Goal: Check status: Check status

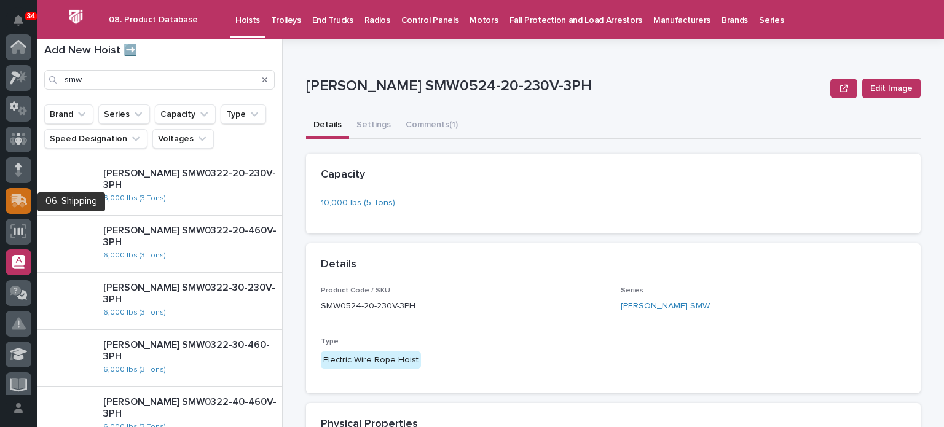
click at [18, 190] on div at bounding box center [19, 201] width 26 height 26
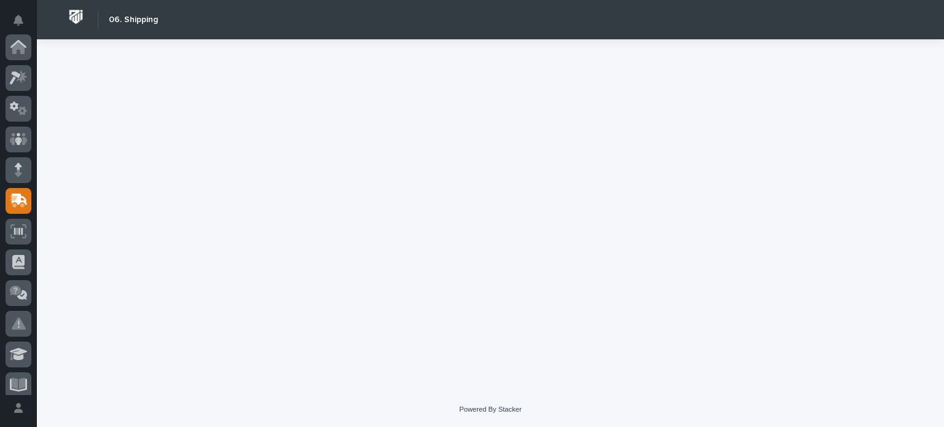
scroll to position [154, 0]
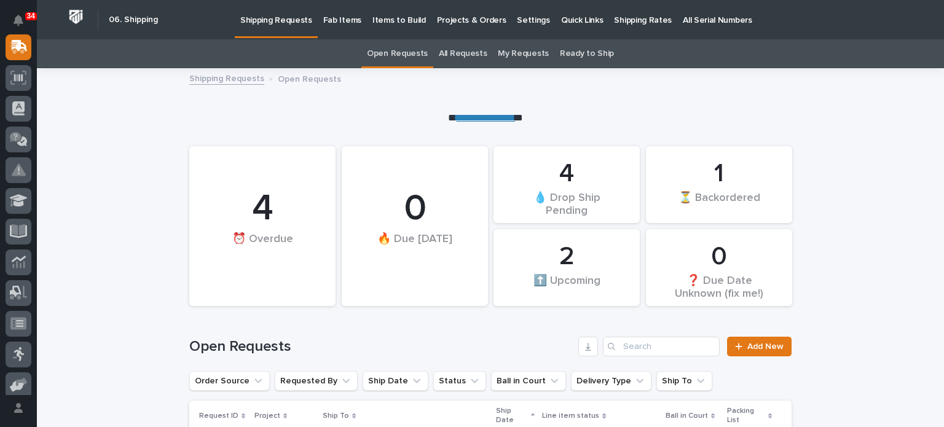
click at [336, 24] on p "Fab Items" at bounding box center [342, 13] width 38 height 26
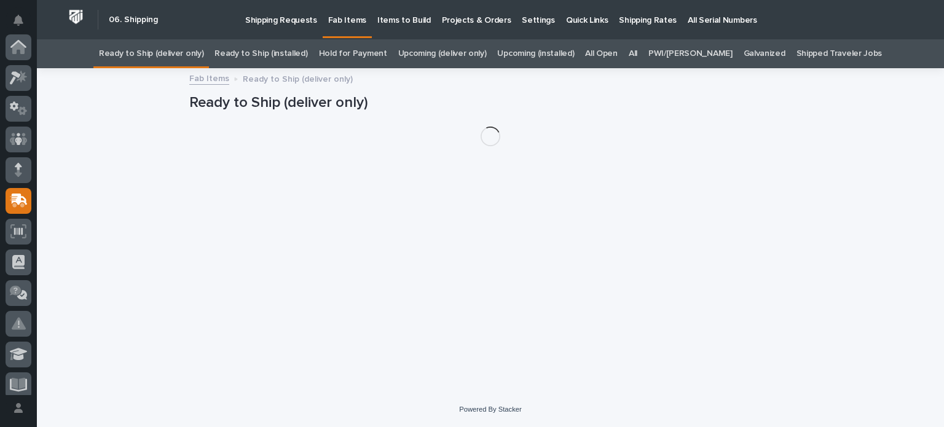
scroll to position [154, 0]
click at [637, 53] on link "All" at bounding box center [633, 53] width 9 height 29
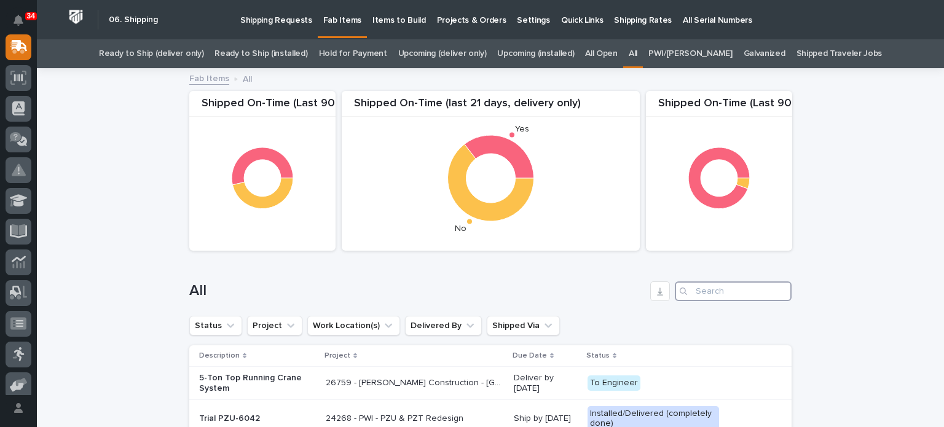
click at [692, 286] on input "Search" at bounding box center [733, 291] width 117 height 20
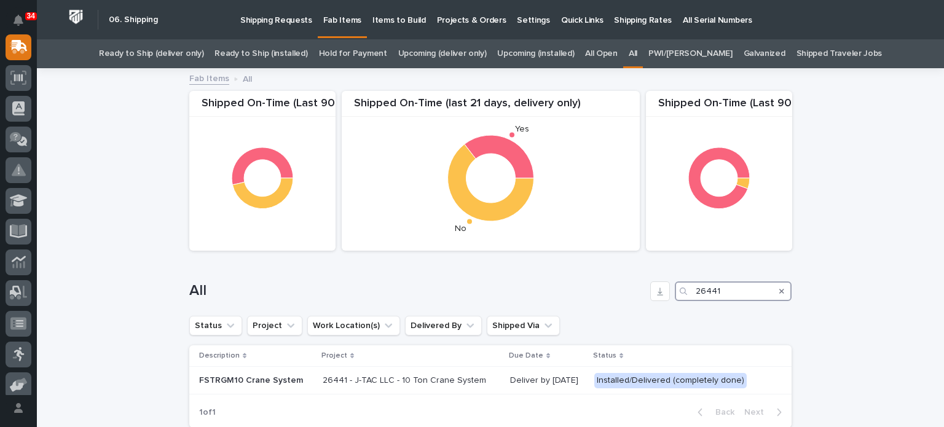
type input "26441"
click at [430, 378] on p "26441 - J-TAC LLC - 10 Ton Crane System" at bounding box center [406, 379] width 166 height 13
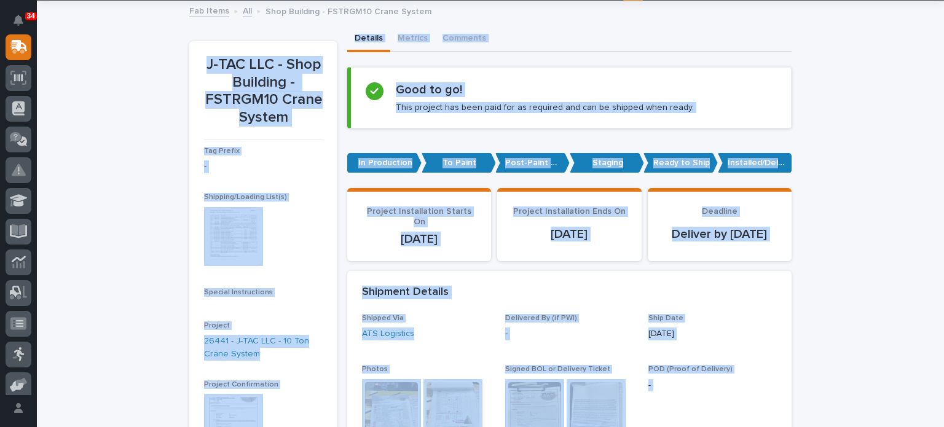
scroll to position [84, 0]
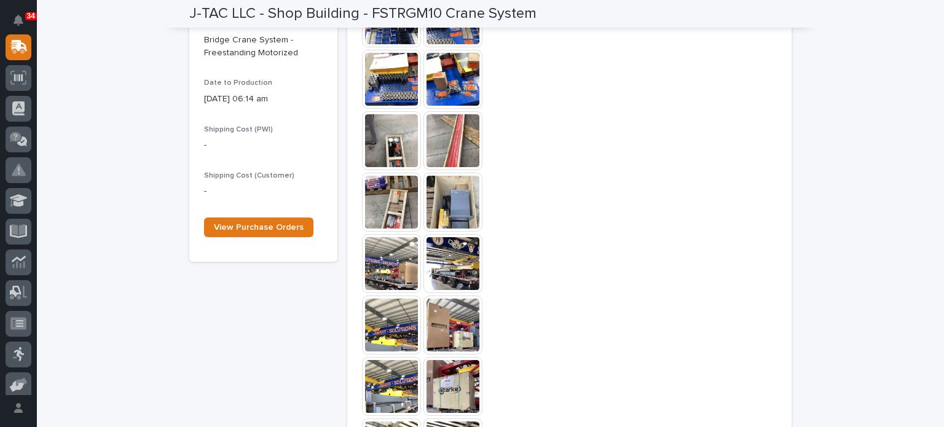
scroll to position [649, 0]
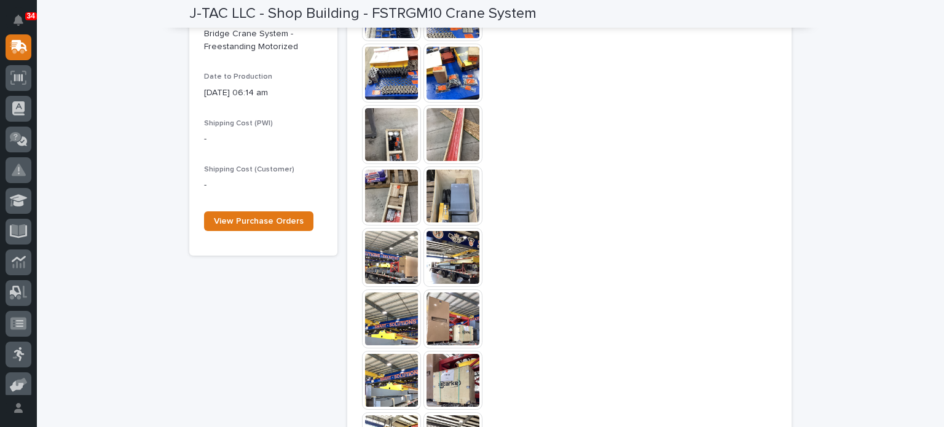
click at [447, 251] on img at bounding box center [452, 257] width 59 height 59
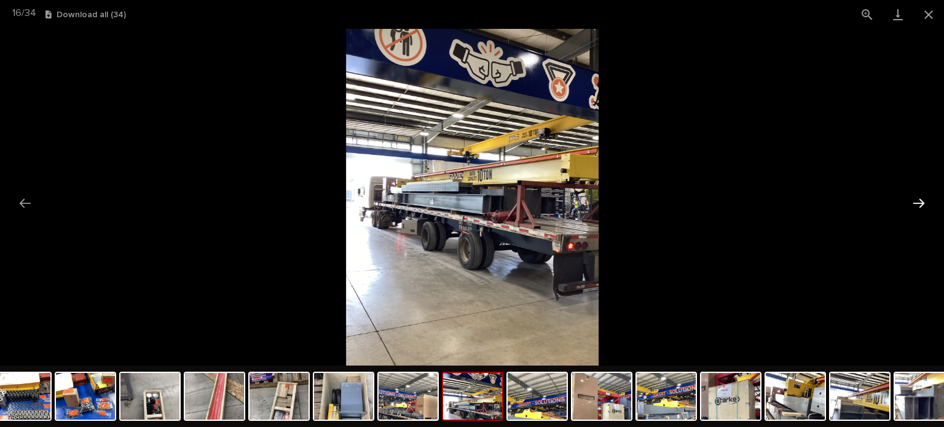
click at [920, 204] on button "Next slide" at bounding box center [919, 203] width 26 height 24
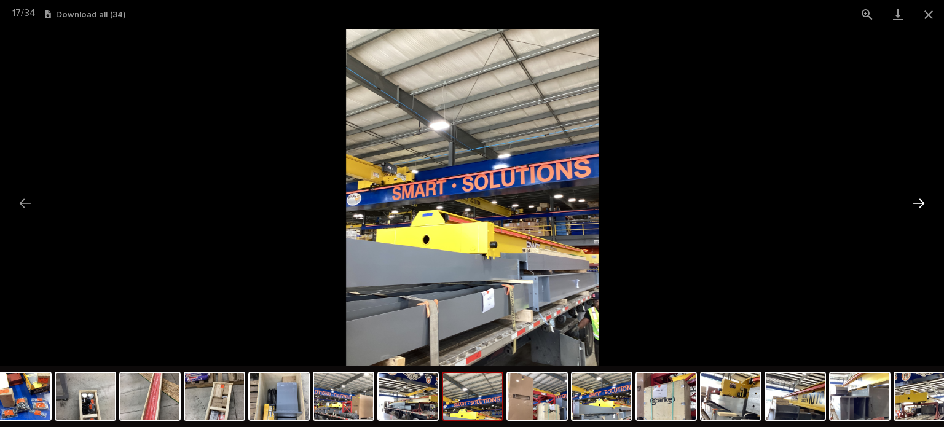
click at [920, 204] on button "Next slide" at bounding box center [919, 203] width 26 height 24
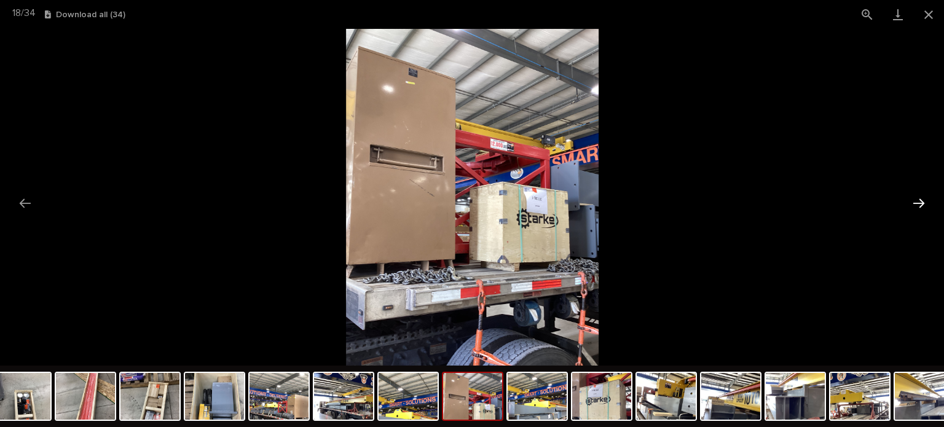
click at [920, 204] on button "Next slide" at bounding box center [919, 203] width 26 height 24
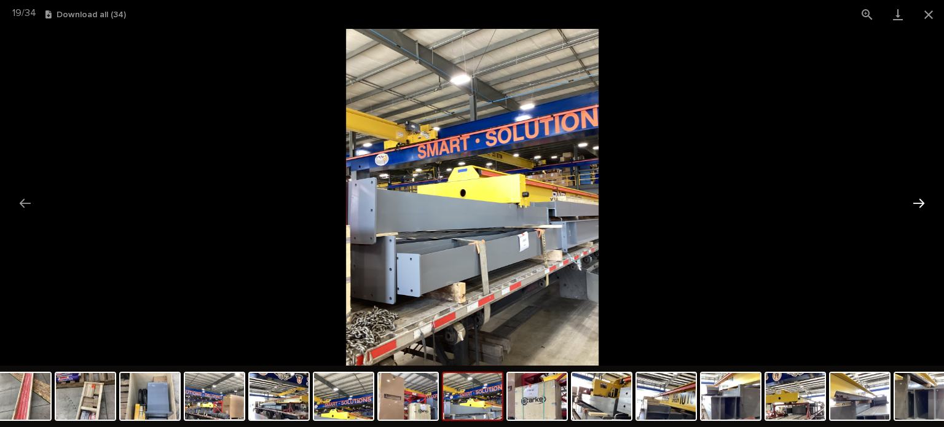
click at [920, 204] on button "Next slide" at bounding box center [919, 203] width 26 height 24
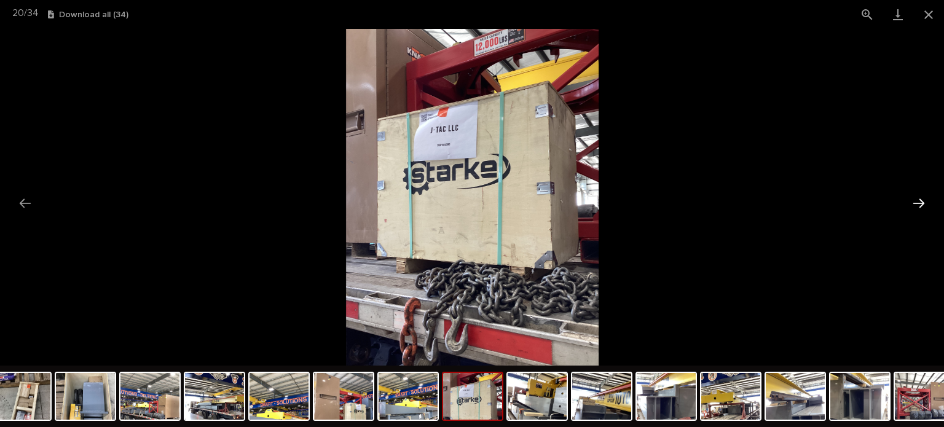
click at [920, 204] on button "Next slide" at bounding box center [919, 203] width 26 height 24
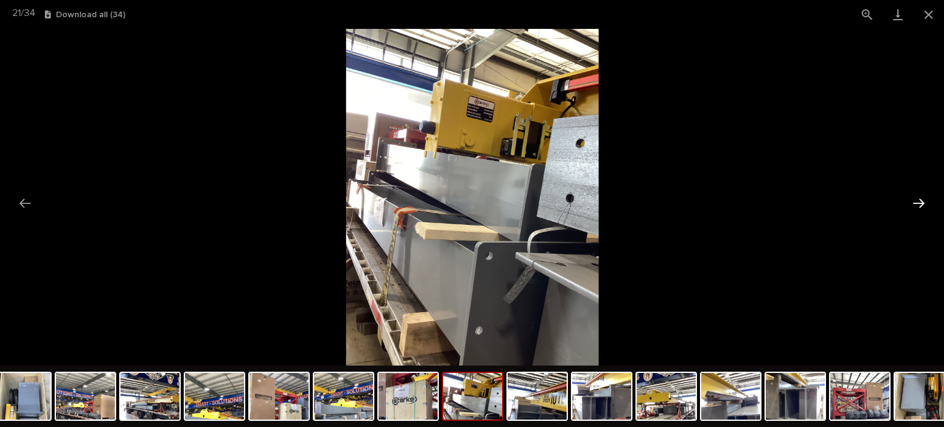
click at [920, 204] on button "Next slide" at bounding box center [919, 203] width 26 height 24
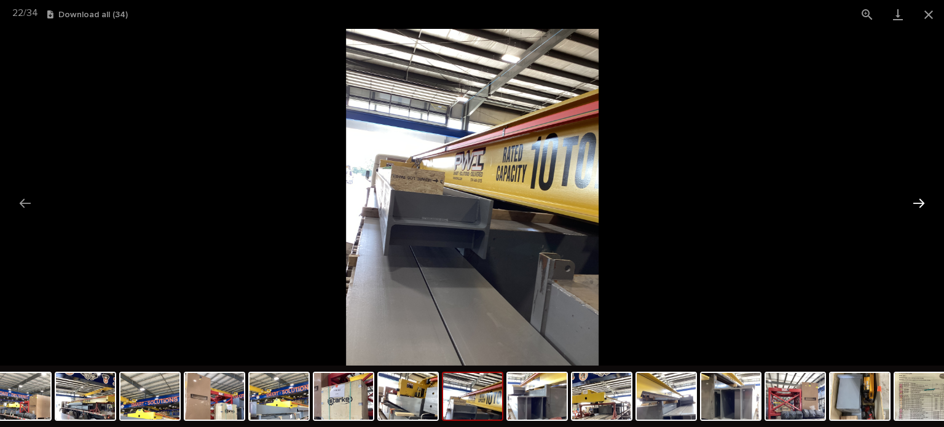
click at [920, 204] on button "Next slide" at bounding box center [919, 203] width 26 height 24
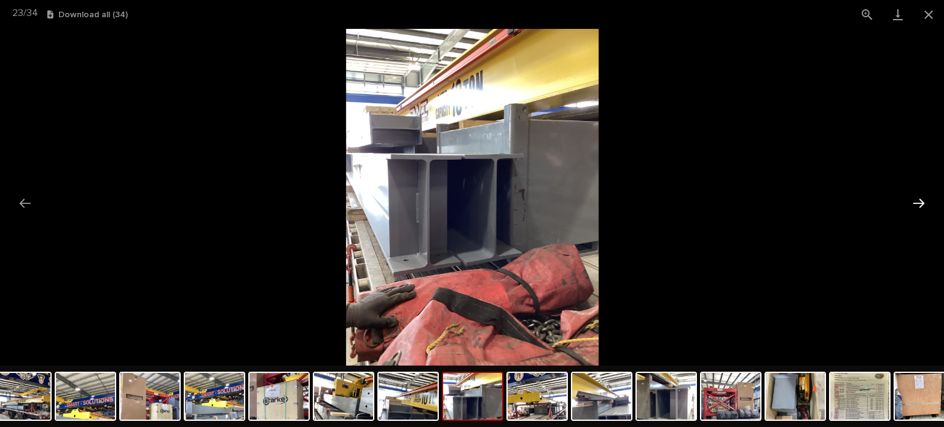
click at [920, 204] on button "Next slide" at bounding box center [919, 203] width 26 height 24
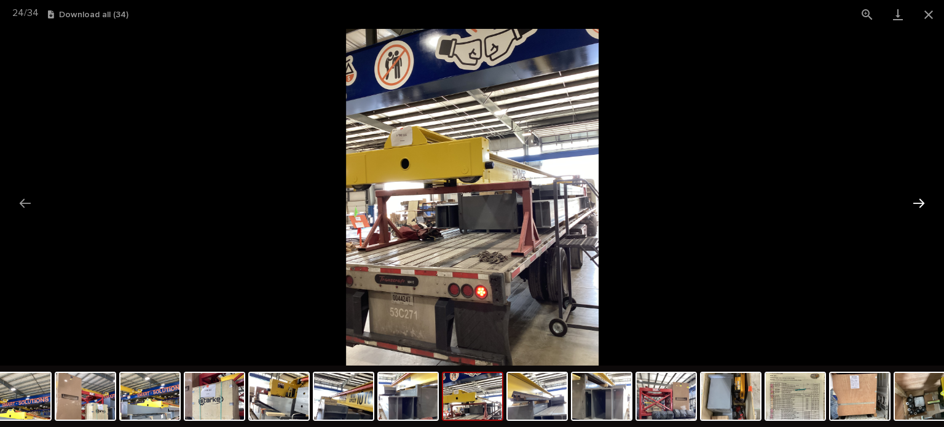
click at [921, 206] on button "Next slide" at bounding box center [919, 203] width 26 height 24
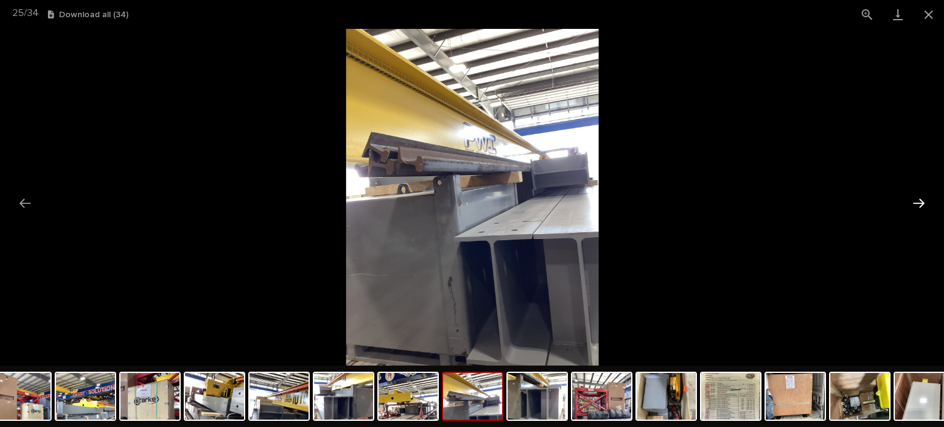
click at [921, 206] on button "Next slide" at bounding box center [919, 203] width 26 height 24
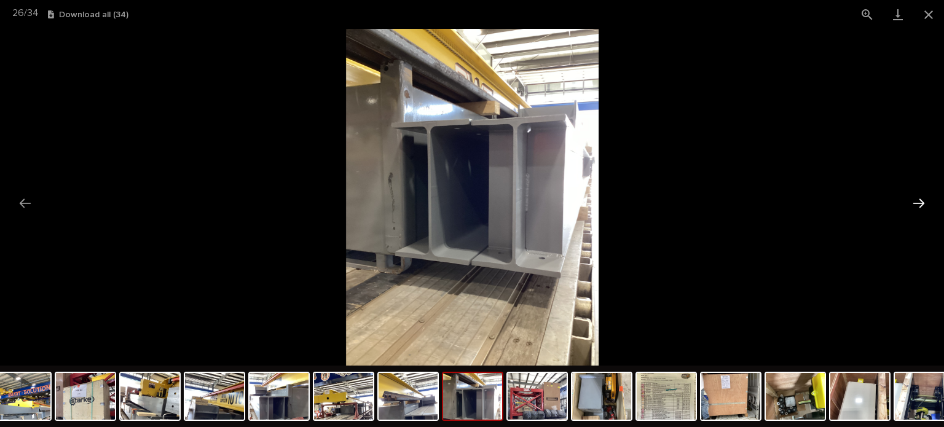
click at [921, 206] on button "Next slide" at bounding box center [919, 203] width 26 height 24
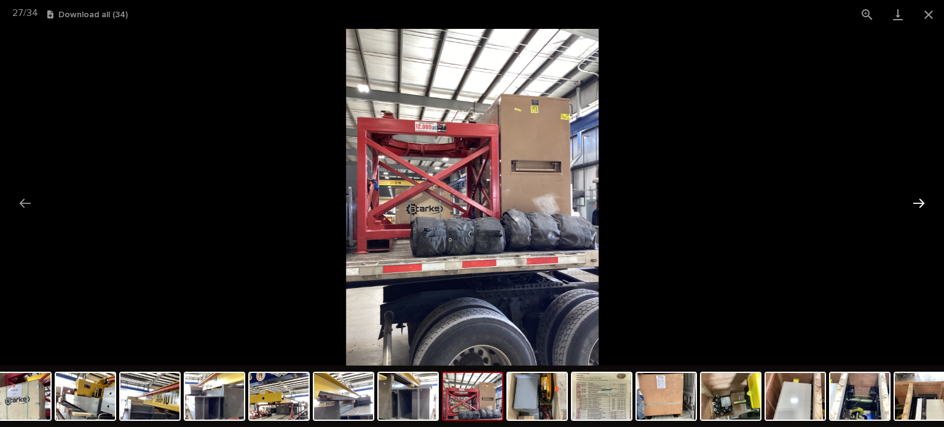
click at [921, 206] on button "Next slide" at bounding box center [919, 203] width 26 height 24
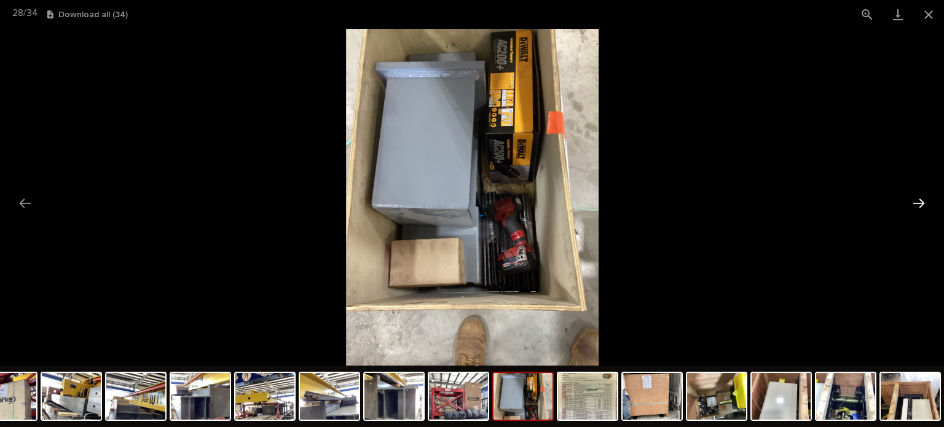
click at [921, 206] on button "Next slide" at bounding box center [919, 203] width 26 height 24
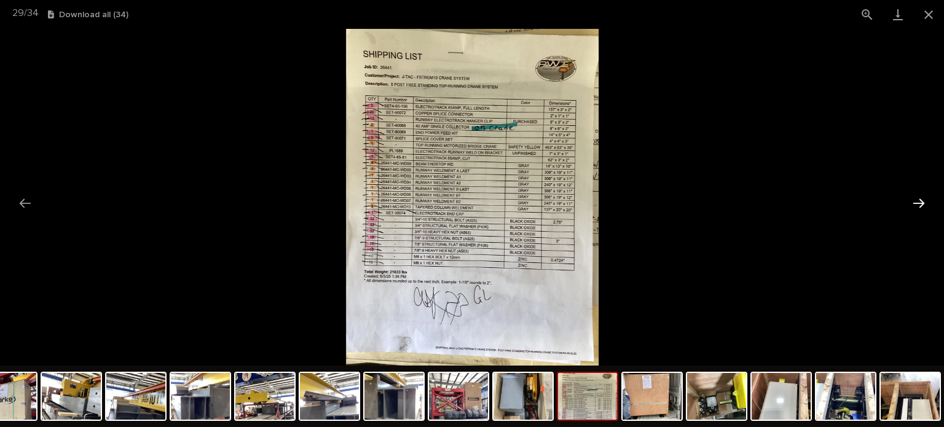
click at [921, 206] on button "Next slide" at bounding box center [919, 203] width 26 height 24
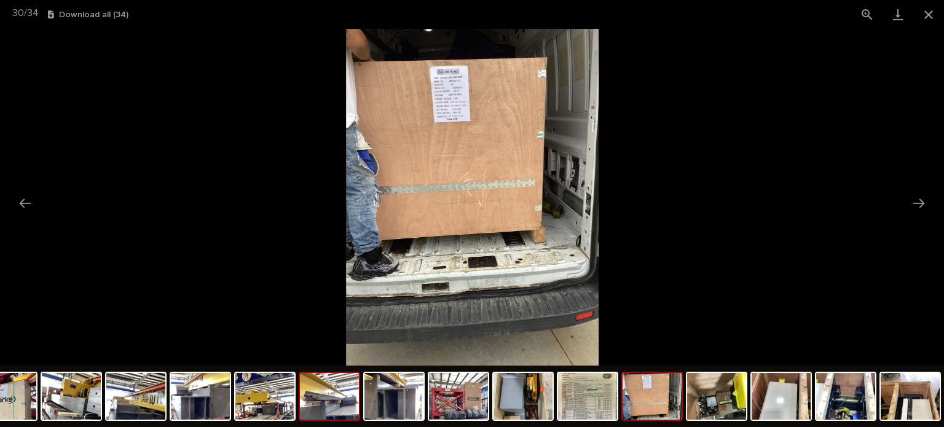
click at [347, 393] on img at bounding box center [329, 396] width 59 height 47
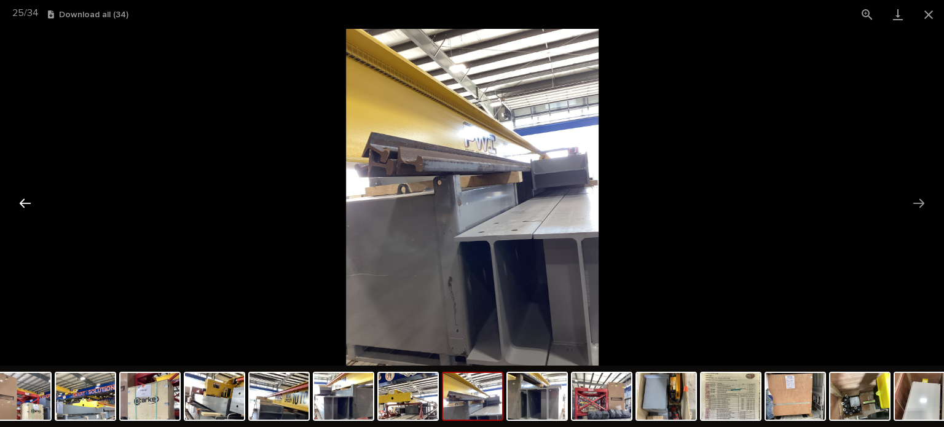
click at [23, 202] on button "Previous slide" at bounding box center [25, 203] width 26 height 24
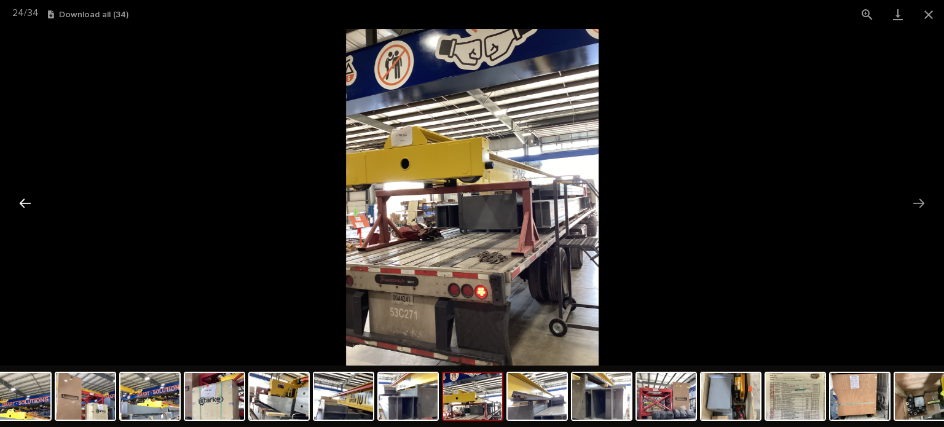
click at [23, 202] on button "Previous slide" at bounding box center [25, 203] width 26 height 24
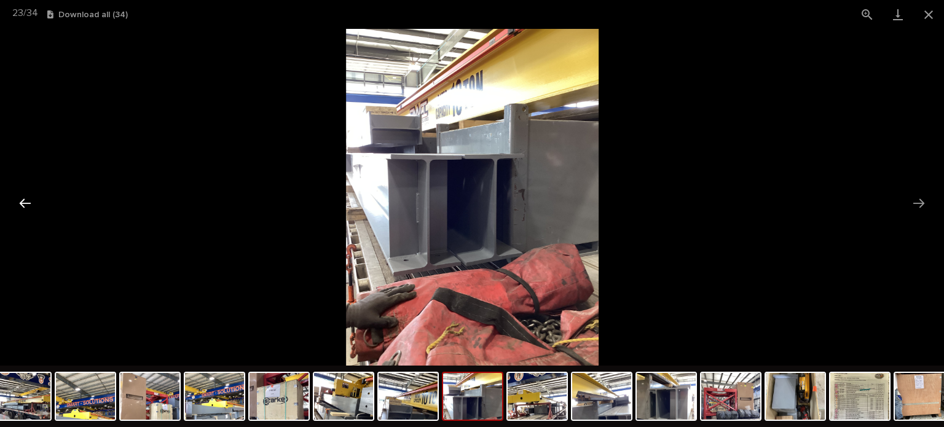
click at [23, 202] on button "Previous slide" at bounding box center [25, 203] width 26 height 24
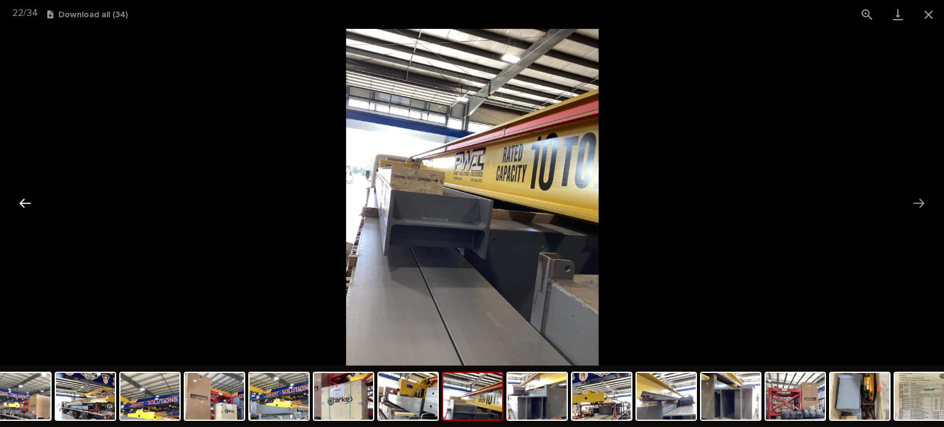
click at [23, 202] on button "Previous slide" at bounding box center [25, 203] width 26 height 24
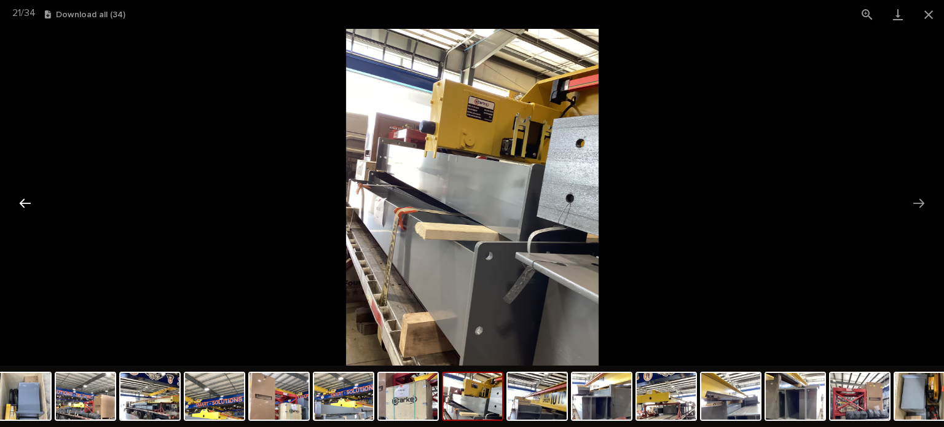
click at [23, 202] on button "Previous slide" at bounding box center [25, 203] width 26 height 24
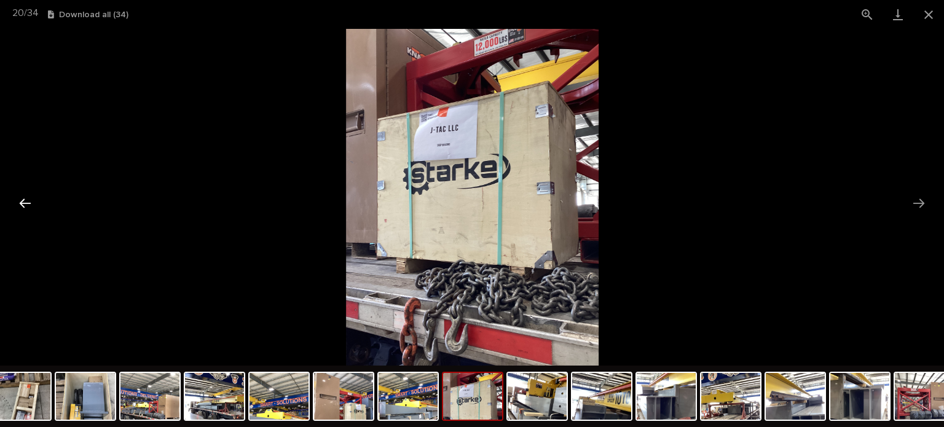
click at [23, 202] on button "Previous slide" at bounding box center [25, 203] width 26 height 24
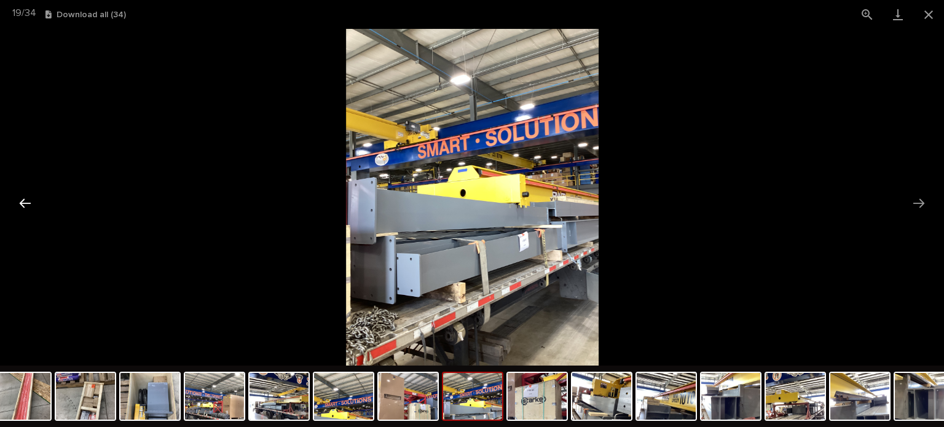
click at [23, 202] on button "Previous slide" at bounding box center [25, 203] width 26 height 24
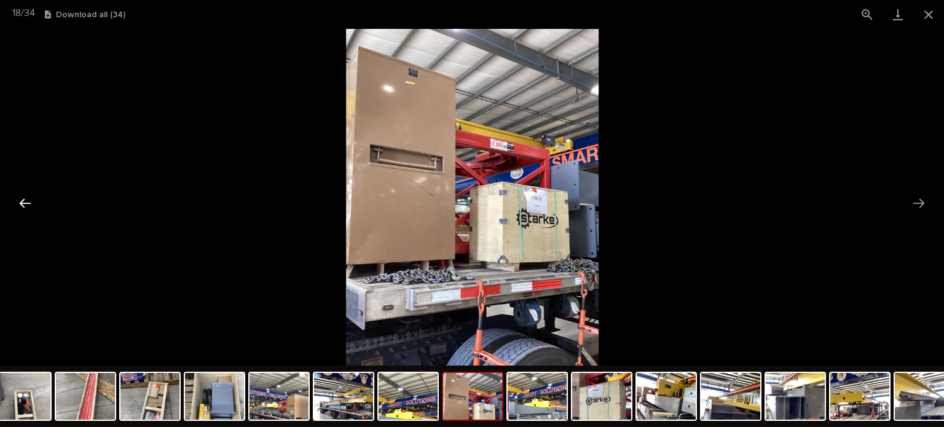
click at [23, 202] on button "Previous slide" at bounding box center [25, 203] width 26 height 24
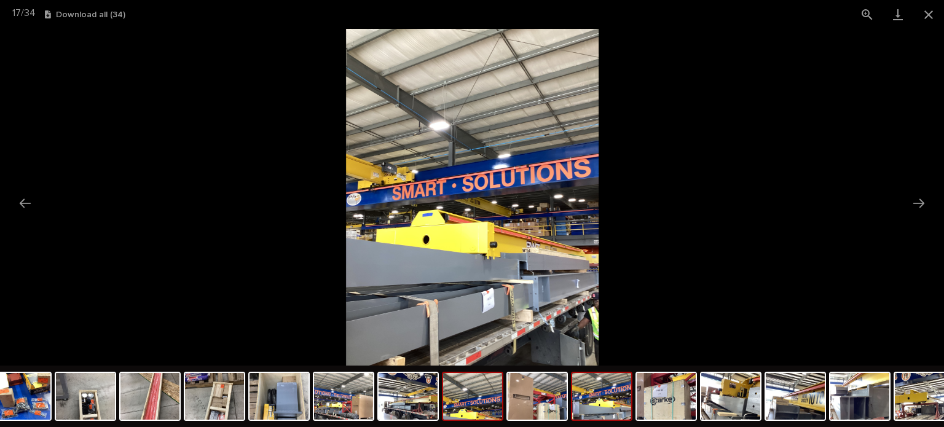
scroll to position [0, 0]
click at [592, 403] on img at bounding box center [601, 396] width 59 height 47
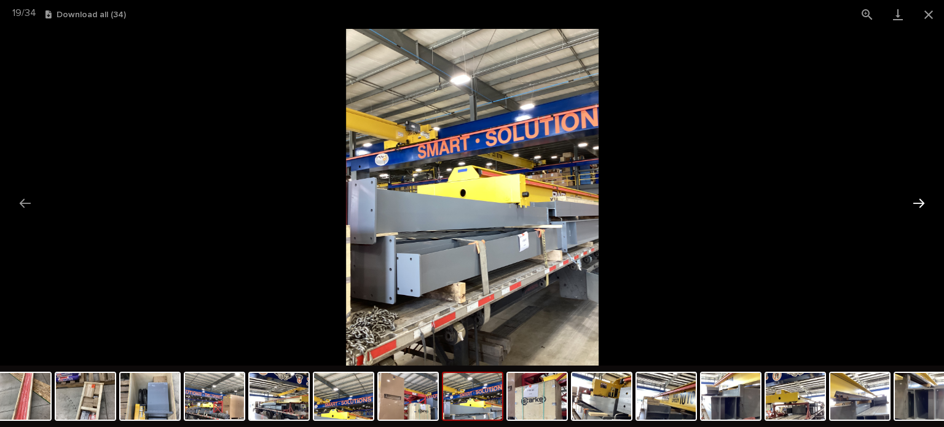
click at [922, 199] on button "Next slide" at bounding box center [919, 203] width 26 height 24
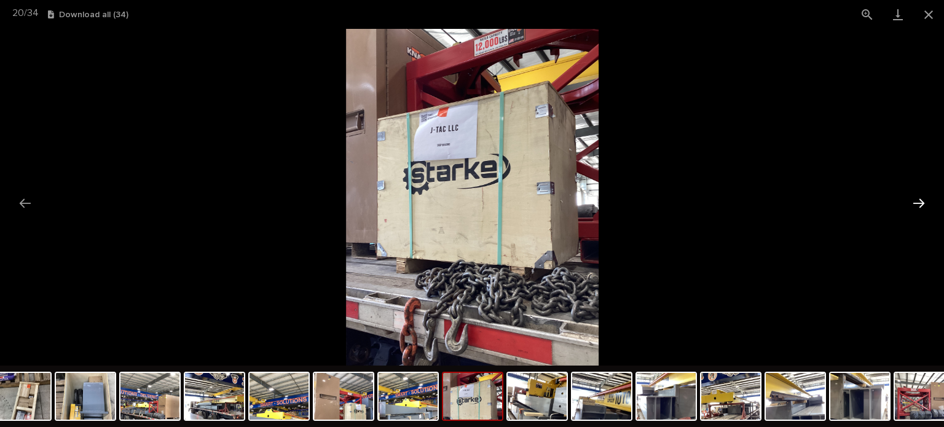
click at [922, 199] on button "Next slide" at bounding box center [919, 203] width 26 height 24
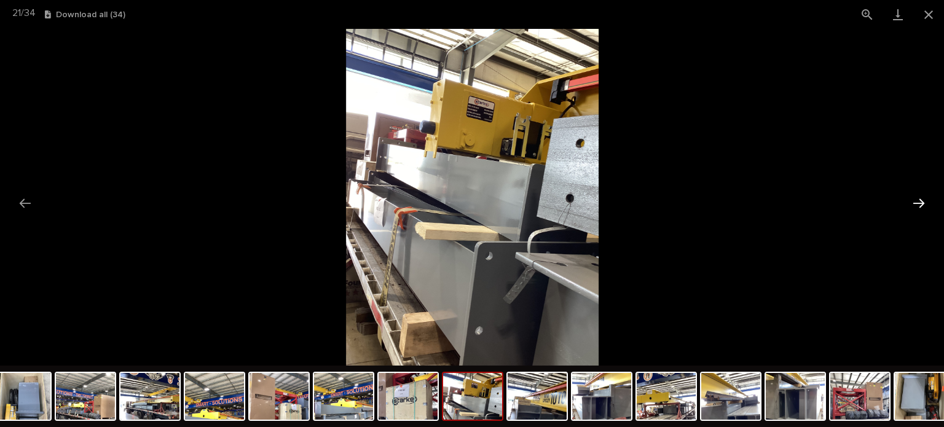
click at [922, 199] on button "Next slide" at bounding box center [919, 203] width 26 height 24
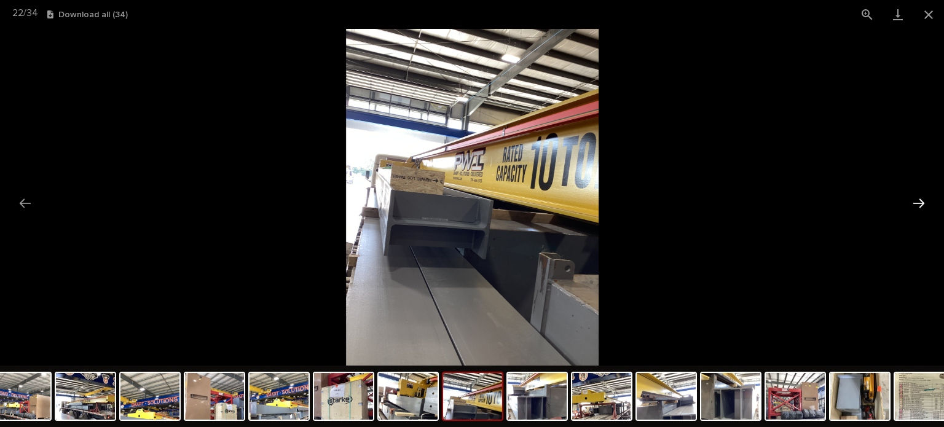
click at [922, 199] on button "Next slide" at bounding box center [919, 203] width 26 height 24
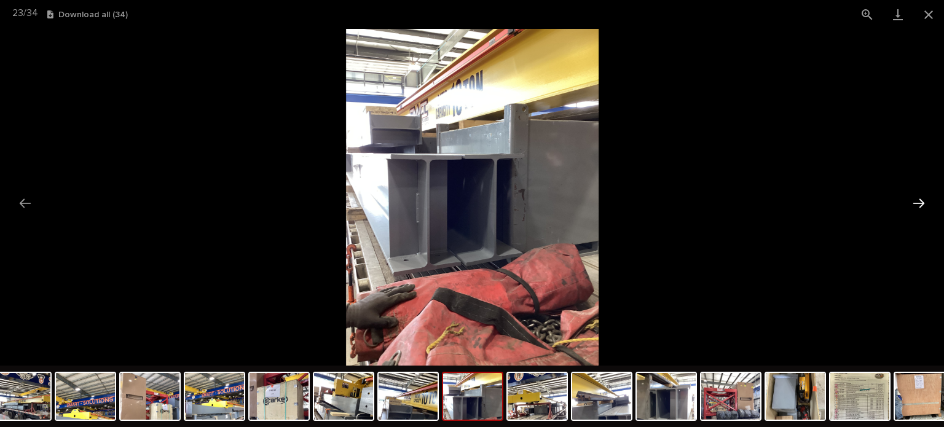
click at [922, 199] on button "Next slide" at bounding box center [919, 203] width 26 height 24
